Goal: Register for event/course

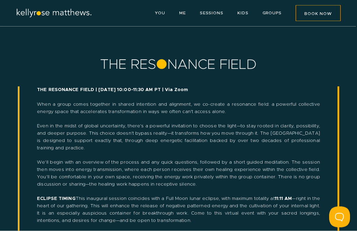
click at [165, 10] on p "YOU" at bounding box center [160, 13] width 10 height 7
click at [161, 13] on link "YOU" at bounding box center [160, 13] width 10 height 4
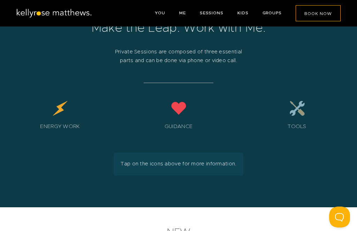
scroll to position [1171, 0]
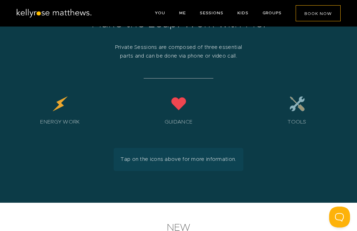
click at [62, 125] on div "Energy Work" at bounding box center [60, 113] width 112 height 34
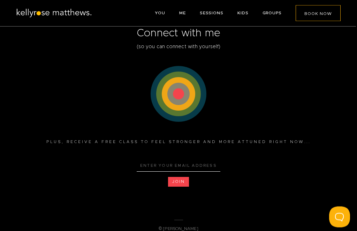
scroll to position [1946, 0]
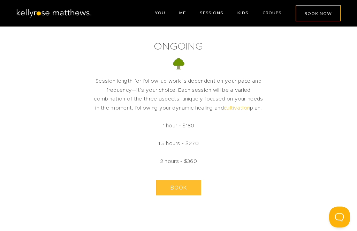
click at [182, 15] on link "ME" at bounding box center [182, 13] width 7 height 4
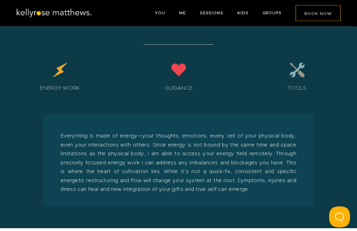
scroll to position [1205, 0]
click at [182, 96] on div "Guidance" at bounding box center [179, 79] width 112 height 34
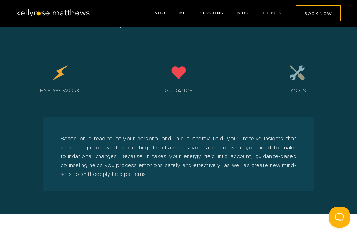
scroll to position [1202, 0]
click at [297, 99] on div "Tools" at bounding box center [297, 82] width 112 height 34
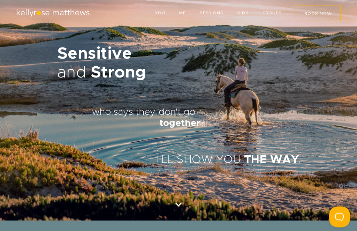
scroll to position [0, 0]
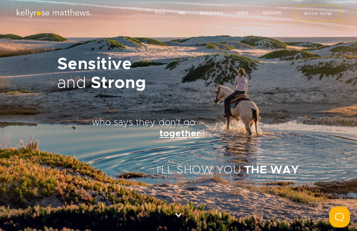
click at [184, 15] on link "ME" at bounding box center [182, 13] width 7 height 4
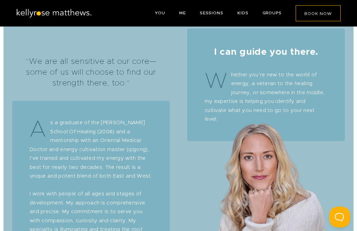
click at [163, 12] on link "YOU" at bounding box center [160, 13] width 10 height 4
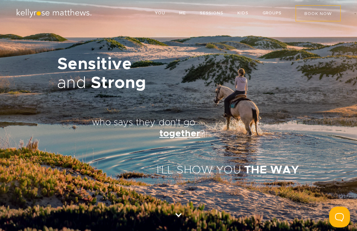
click at [270, 15] on link "GROUPS" at bounding box center [272, 13] width 19 height 4
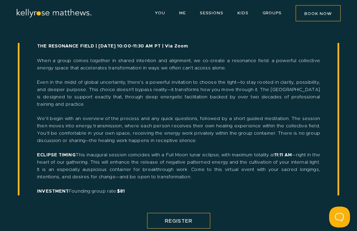
scroll to position [43, 0]
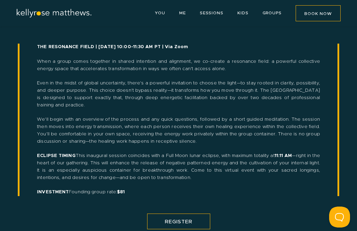
click at [272, 13] on span "GROUPS" at bounding box center [272, 13] width 19 height 4
click at [272, 14] on span "GROUPS" at bounding box center [272, 13] width 19 height 4
click at [271, 13] on span "GROUPS" at bounding box center [272, 13] width 19 height 4
click at [274, 14] on span "GROUPS" at bounding box center [272, 13] width 19 height 4
click at [244, 13] on link "KIDS" at bounding box center [243, 13] width 11 height 4
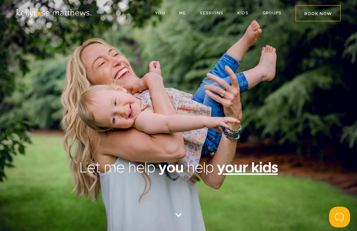
click at [273, 14] on link "GROUPS" at bounding box center [272, 13] width 19 height 4
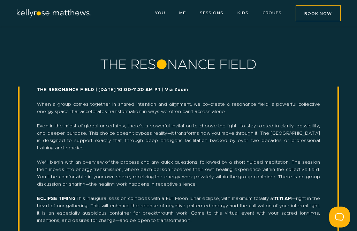
click at [318, 13] on span "BOOK NOW" at bounding box center [318, 14] width 28 height 4
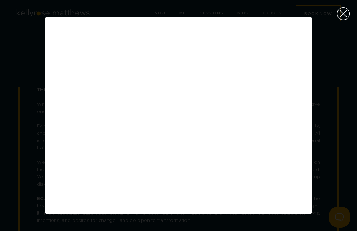
click at [340, 17] on div "Close (Press escape to close)" at bounding box center [343, 13] width 27 height 27
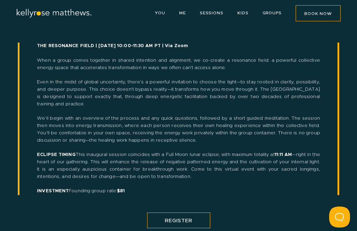
scroll to position [43, 0]
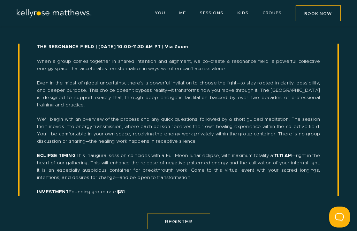
click at [172, 219] on span "REGISTER" at bounding box center [179, 221] width 28 height 5
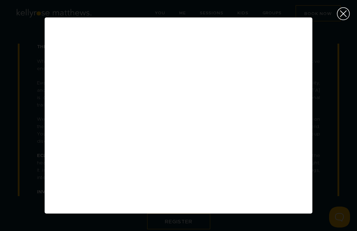
click at [346, 13] on div "Close (Press escape to close)" at bounding box center [343, 13] width 27 height 27
